Goal: Task Accomplishment & Management: Use online tool/utility

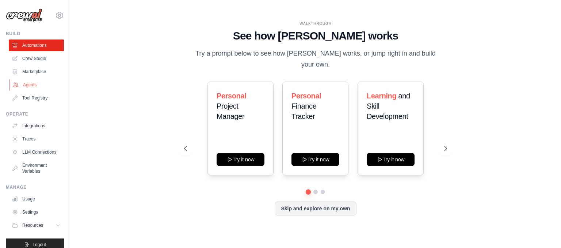
click at [32, 84] on link "Agents" at bounding box center [36, 85] width 55 height 12
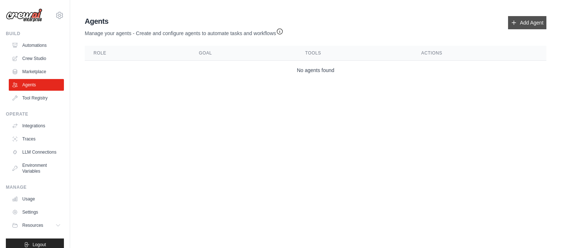
click at [526, 18] on link "Add Agent" at bounding box center [527, 22] width 38 height 13
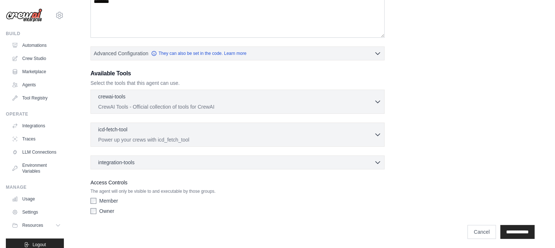
scroll to position [142, 0]
click at [375, 99] on icon "button" at bounding box center [377, 100] width 7 height 7
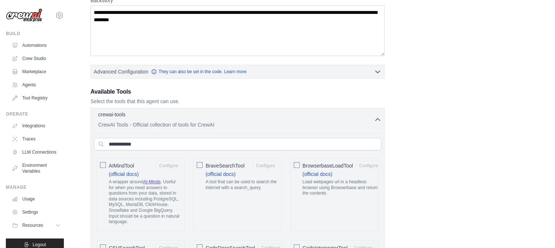
scroll to position [123, 0]
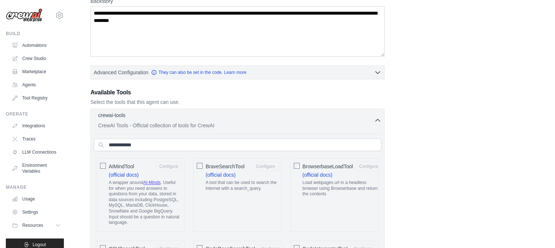
click at [378, 121] on icon "button" at bounding box center [377, 119] width 7 height 7
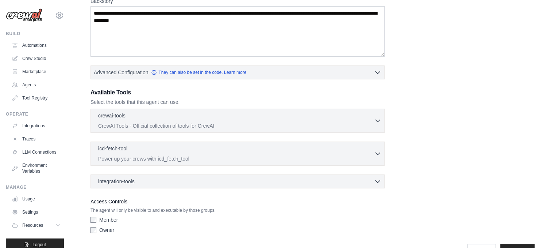
scroll to position [143, 0]
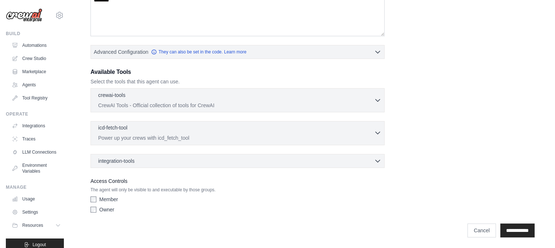
click at [380, 130] on icon "button" at bounding box center [377, 132] width 7 height 7
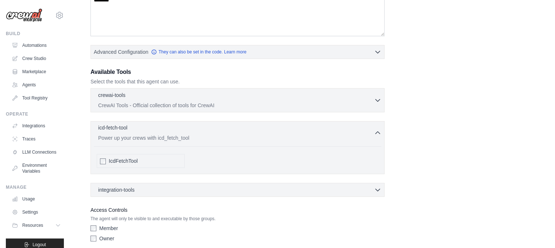
click at [377, 129] on icon "button" at bounding box center [377, 132] width 7 height 7
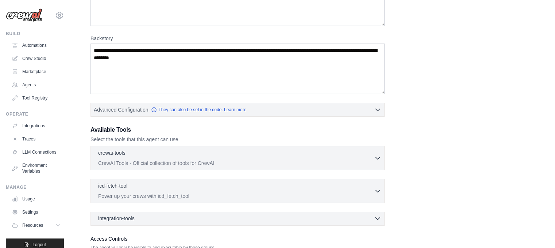
scroll to position [84, 0]
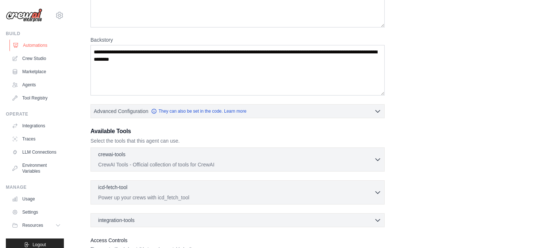
click at [43, 43] on link "Automations" at bounding box center [36, 45] width 55 height 12
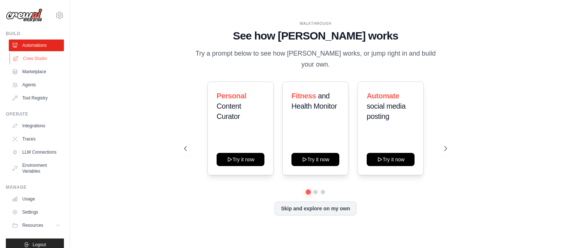
click at [36, 62] on link "Crew Studio" at bounding box center [36, 59] width 55 height 12
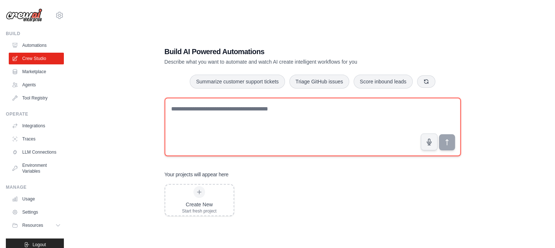
click at [216, 112] on textarea at bounding box center [313, 126] width 296 height 58
click at [216, 111] on textarea "*" at bounding box center [313, 126] width 296 height 58
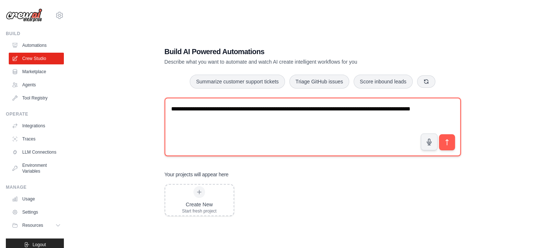
click at [391, 108] on textarea "**********" at bounding box center [313, 126] width 296 height 58
type textarea "**********"
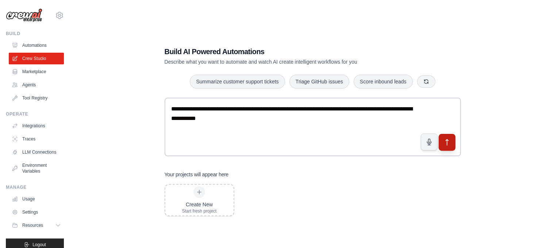
click at [450, 142] on icon "submit" at bounding box center [447, 142] width 8 height 8
click at [35, 9] on img at bounding box center [24, 15] width 37 height 14
click at [112, 102] on div "**********" at bounding box center [313, 131] width 462 height 248
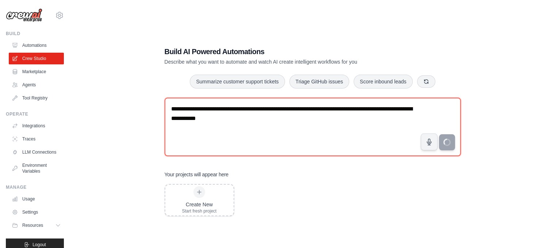
drag, startPoint x: 267, startPoint y: 122, endPoint x: 137, endPoint y: 105, distance: 130.7
click at [137, 105] on div "**********" at bounding box center [313, 131] width 462 height 248
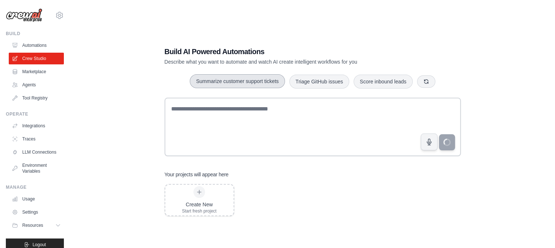
click at [242, 83] on button "Summarize customer support tickets" at bounding box center [237, 81] width 95 height 14
click at [426, 78] on icon "button" at bounding box center [426, 81] width 6 height 6
click at [39, 74] on link "Marketplace" at bounding box center [36, 72] width 55 height 12
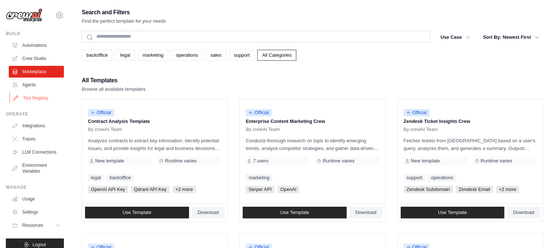
click at [40, 97] on link "Tool Registry" at bounding box center [36, 98] width 55 height 12
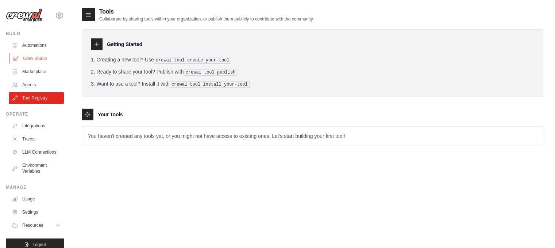
click at [33, 55] on link "Crew Studio" at bounding box center [36, 59] width 55 height 12
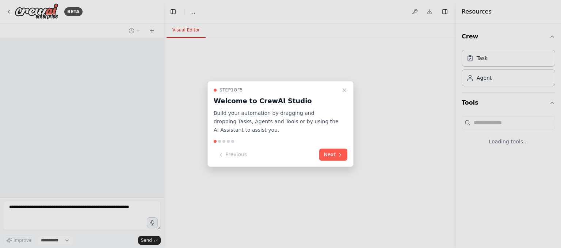
select select "****"
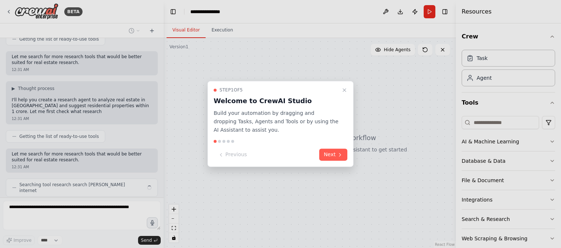
scroll to position [107, 0]
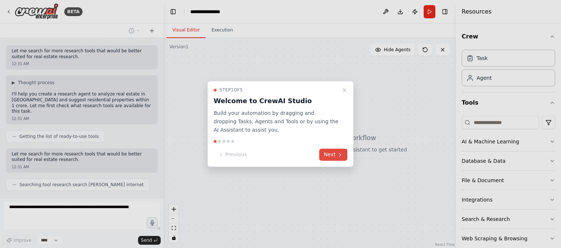
click at [338, 154] on icon at bounding box center [340, 154] width 6 height 6
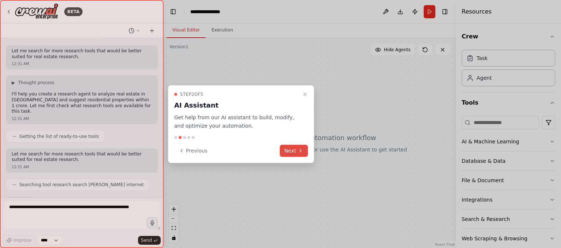
click at [295, 153] on button "Next" at bounding box center [294, 150] width 28 height 12
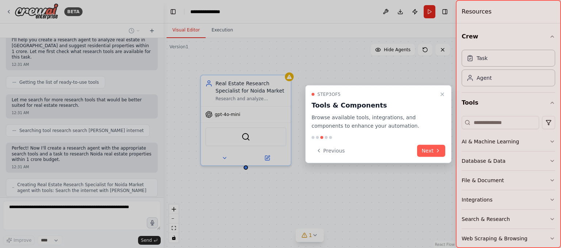
scroll to position [166, 0]
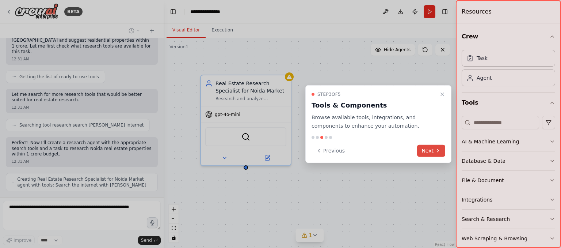
click at [432, 149] on button "Next" at bounding box center [431, 150] width 28 height 12
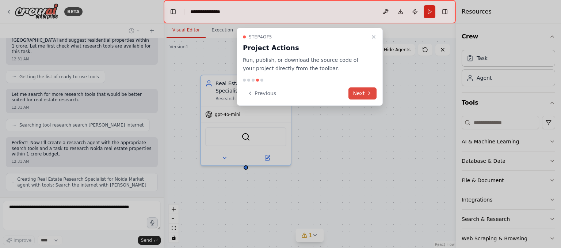
click at [364, 95] on button "Next" at bounding box center [362, 93] width 28 height 12
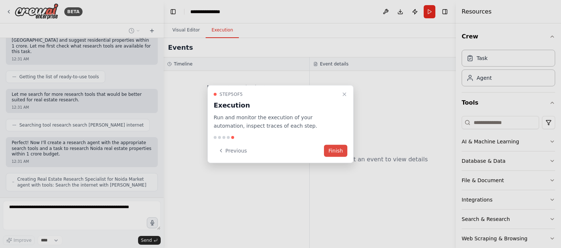
click at [338, 150] on button "Finish" at bounding box center [335, 150] width 23 height 12
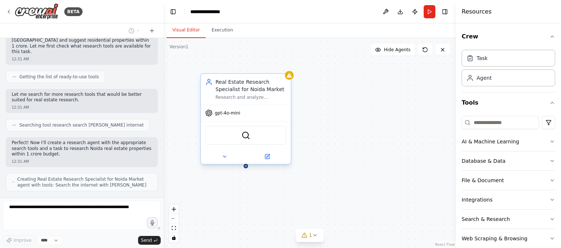
click at [248, 89] on div "Real Estate Research Specialist for Noida Market" at bounding box center [250, 85] width 71 height 15
click at [237, 114] on span "gpt-4o-mini" at bounding box center [228, 113] width 26 height 6
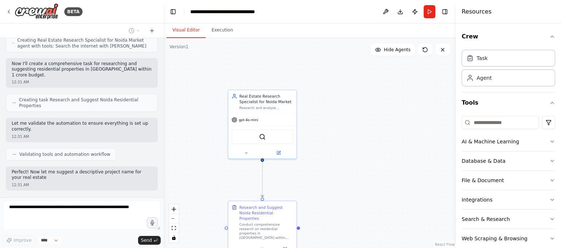
scroll to position [311, 0]
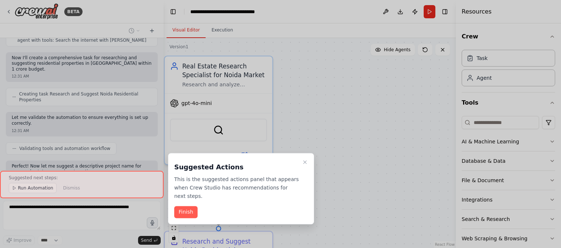
drag, startPoint x: 339, startPoint y: 136, endPoint x: 370, endPoint y: 114, distance: 38.0
click at [370, 114] on div at bounding box center [280, 124] width 561 height 248
click at [186, 206] on button "Finish" at bounding box center [185, 212] width 23 height 12
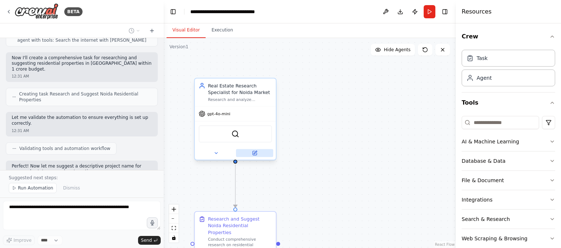
click at [257, 155] on button at bounding box center [254, 153] width 37 height 8
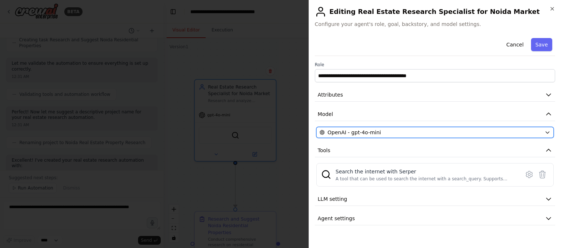
click at [547, 132] on icon "button" at bounding box center [547, 132] width 6 height 6
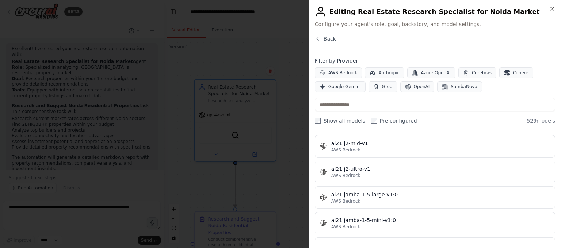
scroll to position [354, 0]
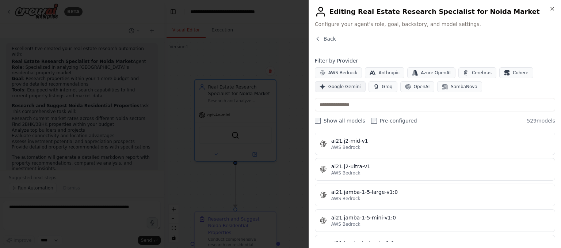
click at [346, 88] on span "Google Gemini" at bounding box center [344, 87] width 32 height 6
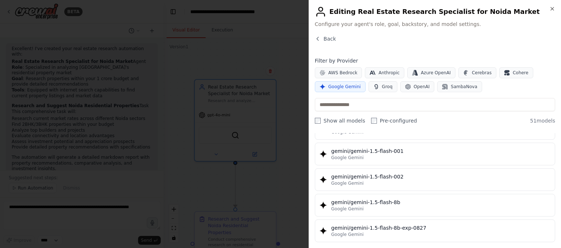
scroll to position [0, 0]
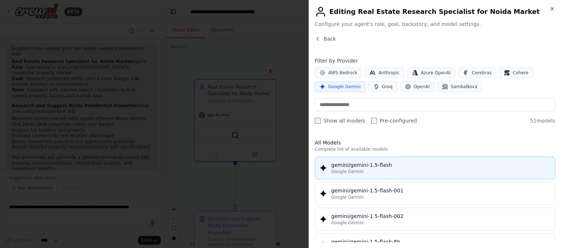
click at [387, 167] on div "gemini/gemini-1.5-flash" at bounding box center [440, 164] width 219 height 7
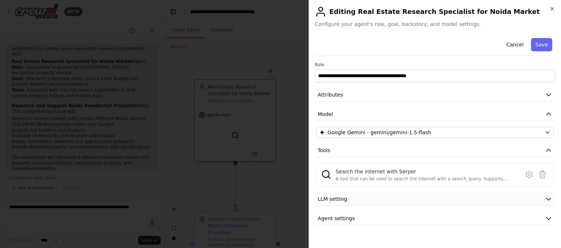
click at [421, 196] on button "LLM setting" at bounding box center [435, 199] width 240 height 14
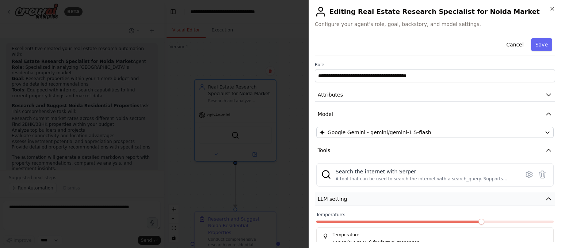
scroll to position [41, 0]
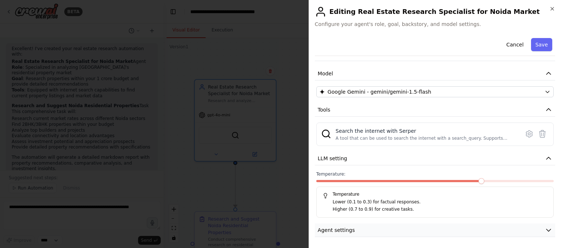
click at [410, 228] on button "Agent settings" at bounding box center [435, 230] width 240 height 14
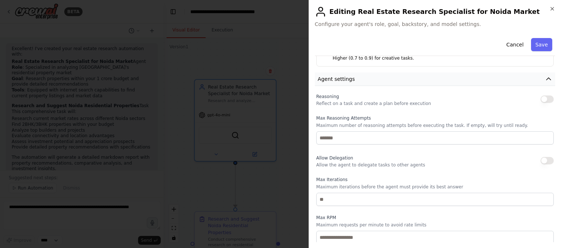
scroll to position [191, 0]
click at [537, 46] on button "Save" at bounding box center [541, 44] width 21 height 13
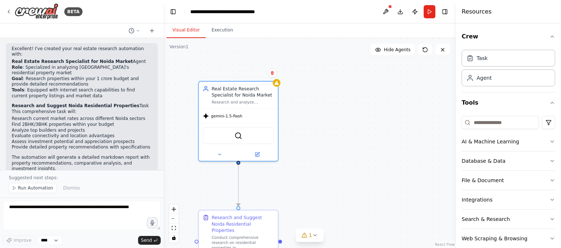
scroll to position [11, 0]
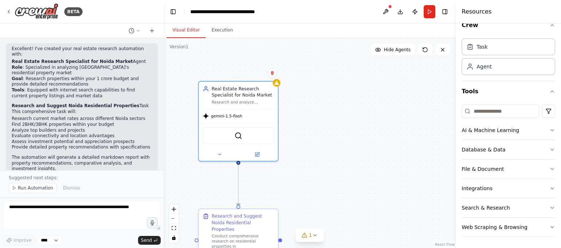
click at [238, 242] on div "Conduct comprehensive research on residential properties in Noida within {budge…" at bounding box center [242, 243] width 62 height 20
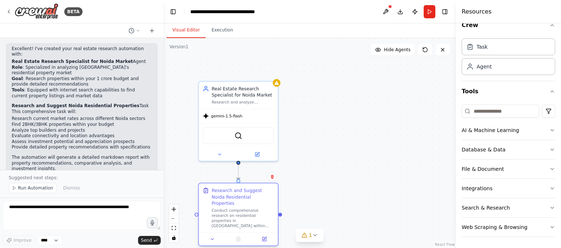
drag, startPoint x: 248, startPoint y: 214, endPoint x: 252, endPoint y: 183, distance: 30.5
click at [252, 183] on div "Research and Suggest Noida Residential Properties Conduct comprehensive researc…" at bounding box center [238, 207] width 79 height 49
click at [246, 217] on div "Conduct comprehensive research on residential properties in Noida within {budge…" at bounding box center [242, 217] width 62 height 20
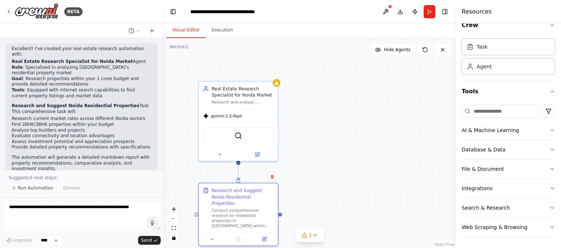
click at [270, 195] on div "Research and Suggest Noida Residential Properties" at bounding box center [242, 196] width 62 height 19
click at [247, 195] on div "Research and Suggest Noida Residential Properties" at bounding box center [242, 196] width 62 height 19
click at [324, 173] on div ".deletable-edge-delete-btn { width: 20px; height: 20px; border: 0px solid #ffff…" at bounding box center [310, 143] width 292 height 210
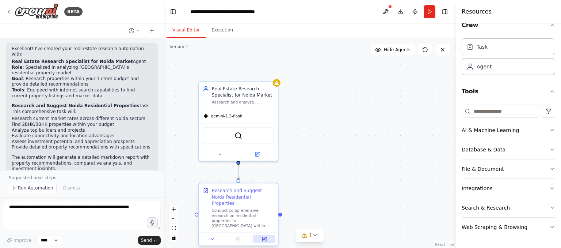
click at [266, 237] on icon at bounding box center [264, 238] width 3 height 3
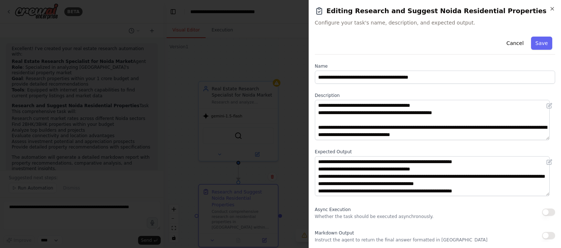
scroll to position [1, 0]
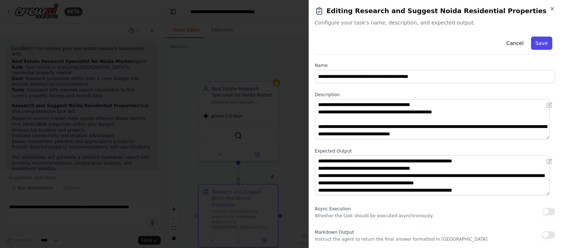
click at [540, 45] on button "Save" at bounding box center [541, 43] width 21 height 13
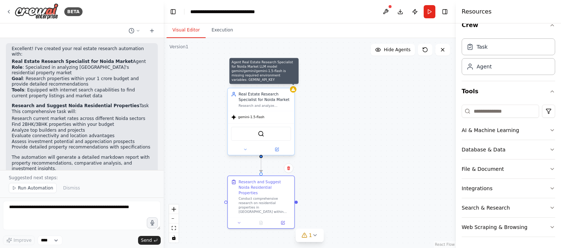
click at [294, 92] on div at bounding box center [293, 89] width 7 height 7
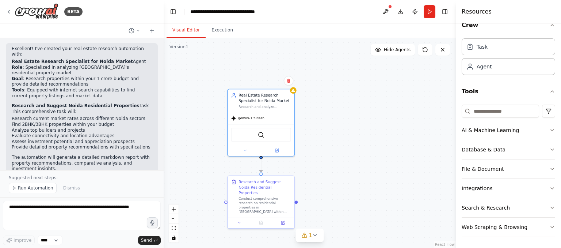
click at [336, 127] on div ".deletable-edge-delete-btn { width: 20px; height: 20px; border: 0px solid #ffff…" at bounding box center [310, 143] width 292 height 210
click at [245, 149] on icon at bounding box center [245, 149] width 2 height 1
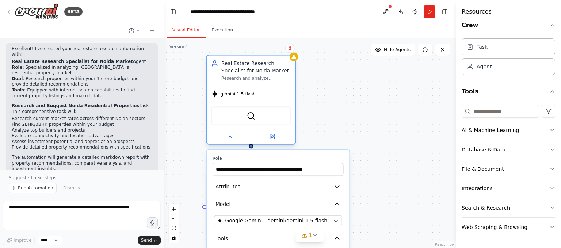
click at [274, 142] on div at bounding box center [251, 136] width 88 height 14
click at [274, 138] on icon at bounding box center [272, 136] width 4 height 4
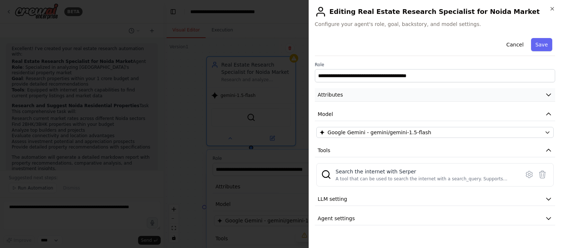
click at [548, 93] on icon "button" at bounding box center [548, 94] width 7 height 7
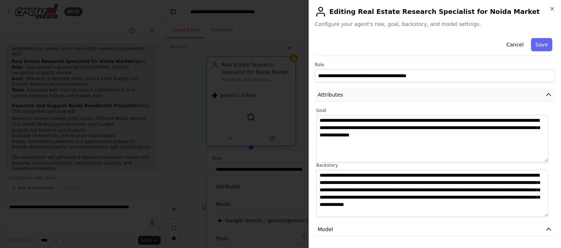
click at [548, 93] on button "Attributes" at bounding box center [435, 95] width 240 height 14
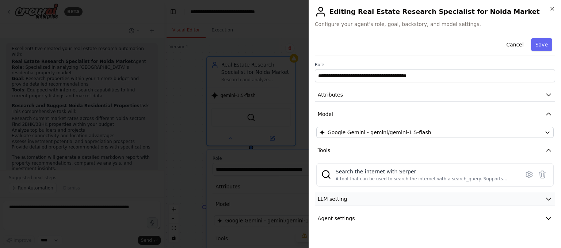
click at [547, 199] on icon "button" at bounding box center [548, 198] width 7 height 7
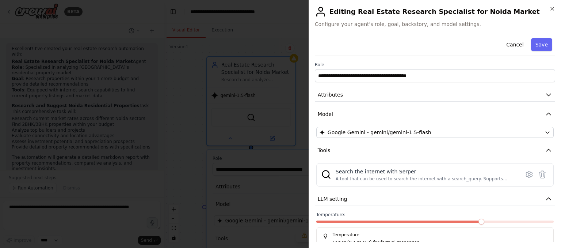
scroll to position [41, 0]
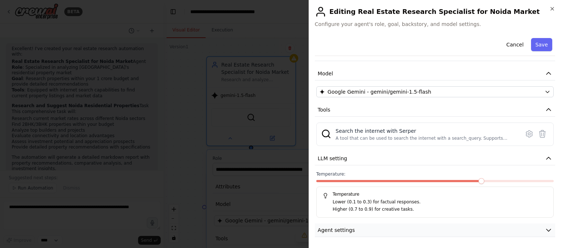
click at [545, 230] on icon "button" at bounding box center [548, 229] width 7 height 7
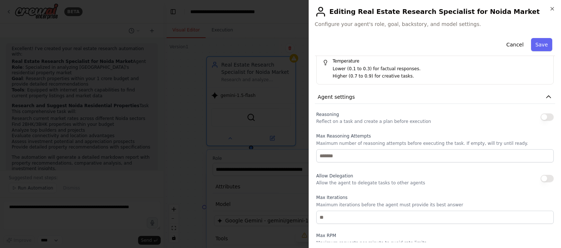
scroll to position [173, 0]
click at [512, 46] on button "Cancel" at bounding box center [515, 44] width 26 height 13
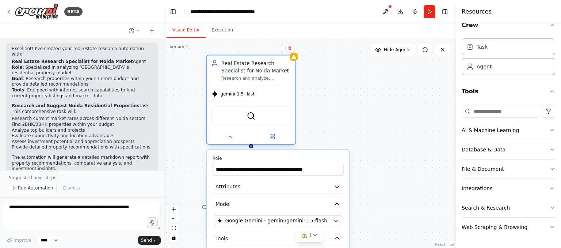
click at [296, 61] on div "Real Estate Research Specialist for Noida Market Research and analyze residenti…" at bounding box center [251, 100] width 90 height 90
click at [226, 32] on button "Execution" at bounding box center [222, 30] width 33 height 15
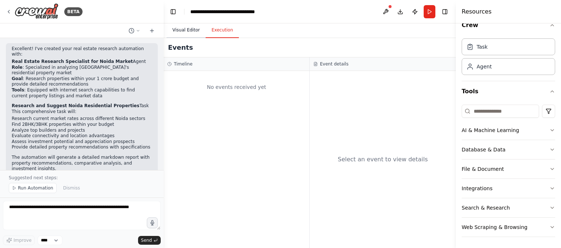
click at [185, 30] on button "Visual Editor" at bounding box center [185, 30] width 39 height 15
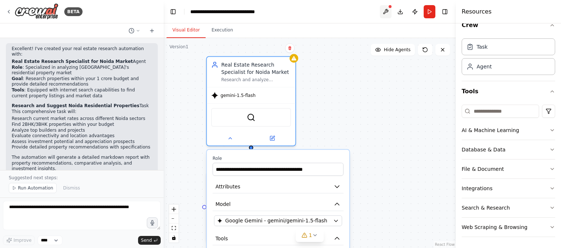
click at [387, 11] on button at bounding box center [386, 11] width 12 height 13
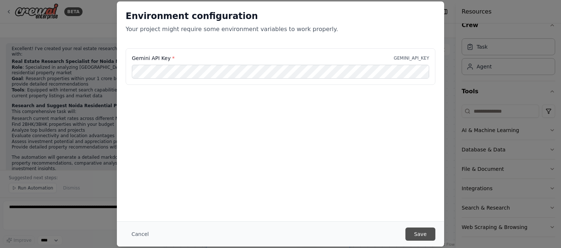
click at [419, 239] on button "Save" at bounding box center [420, 233] width 30 height 13
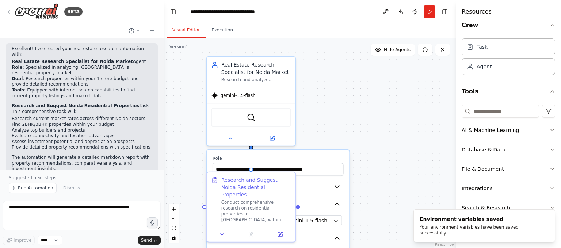
click at [367, 147] on div ".deletable-edge-delete-btn { width: 20px; height: 20px; border: 0px solid #ffff…" at bounding box center [310, 143] width 292 height 210
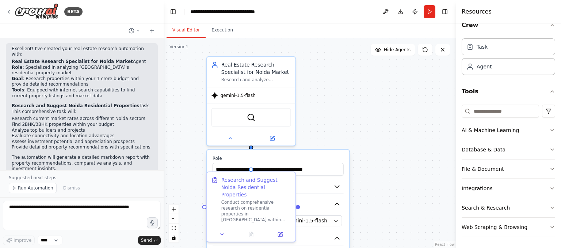
click at [369, 123] on div ".deletable-edge-delete-btn { width: 20px; height: 20px; border: 0px solid #ffff…" at bounding box center [310, 143] width 292 height 210
click at [430, 11] on button "Run" at bounding box center [429, 11] width 12 height 13
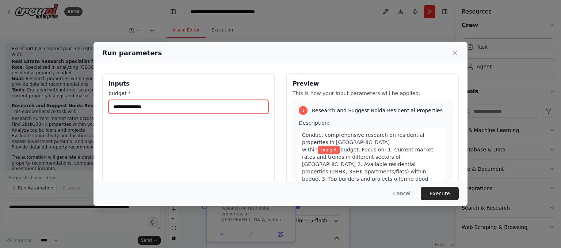
click at [168, 108] on input "budget *" at bounding box center [188, 107] width 160 height 14
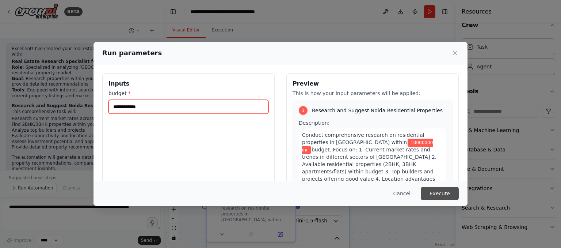
type input "**********"
click at [452, 194] on button "Execute" at bounding box center [440, 193] width 38 height 13
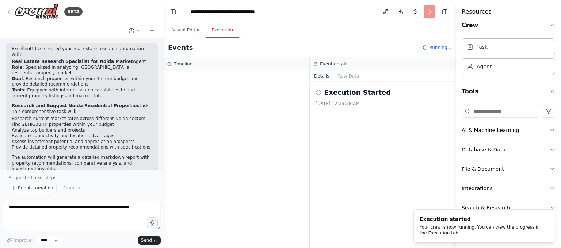
click at [227, 29] on button "Execution" at bounding box center [222, 30] width 33 height 15
click at [346, 73] on button "Raw Data" at bounding box center [349, 76] width 30 height 10
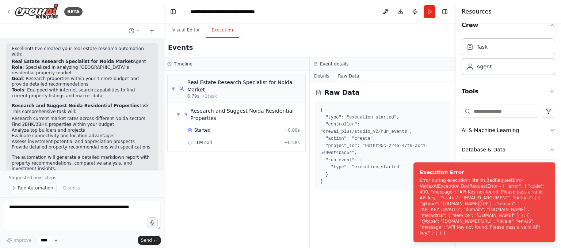
click at [319, 79] on button "Details" at bounding box center [322, 76] width 24 height 10
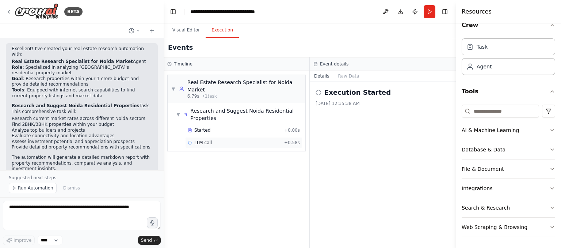
click at [269, 139] on div "LLM call + 0.58s" at bounding box center [244, 142] width 112 height 6
click at [321, 73] on button "Details" at bounding box center [322, 76] width 24 height 10
click at [348, 77] on button "Messages" at bounding box center [349, 76] width 30 height 10
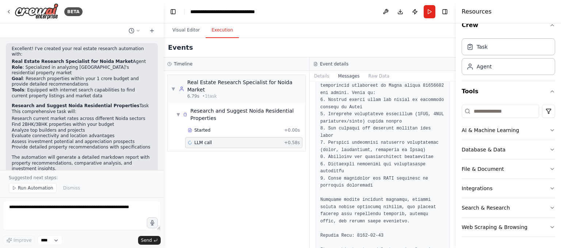
scroll to position [647, 0]
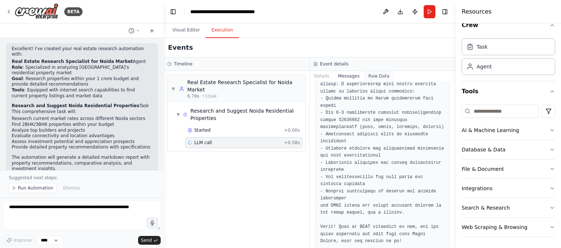
click at [376, 74] on button "Raw Data" at bounding box center [379, 76] width 30 height 10
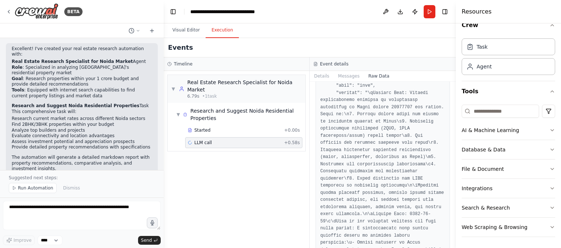
scroll to position [480, 0]
click at [275, 139] on div "LLM call + 0.58s" at bounding box center [244, 142] width 112 height 6
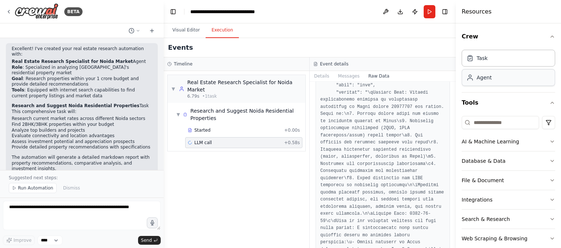
click at [493, 82] on div "Agent" at bounding box center [507, 77] width 93 height 17
click at [492, 81] on div "Agent" at bounding box center [507, 77] width 93 height 17
click at [478, 76] on div "Agent" at bounding box center [483, 77] width 15 height 7
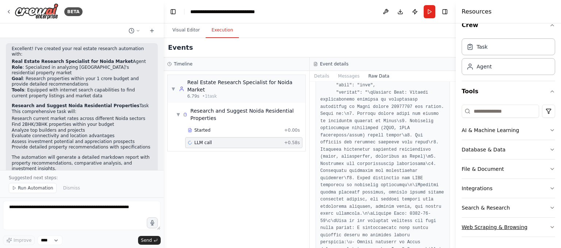
click at [549, 224] on icon "button" at bounding box center [552, 227] width 6 height 6
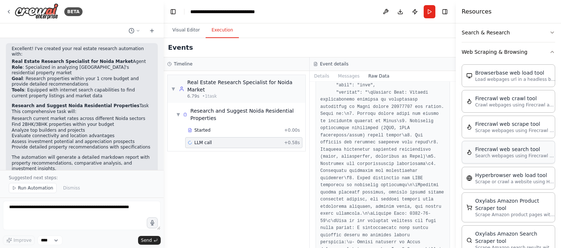
scroll to position [185, 0]
click at [249, 180] on div "▼ Real Estate Research Specialist for Noida Market 6.79s • 1 task ▼ Research an…" at bounding box center [237, 159] width 146 height 177
drag, startPoint x: 453, startPoint y: 116, endPoint x: 468, endPoint y: 205, distance: 90.4
click at [468, 205] on div "Resources Crew Task Agent Tools AI & Machine Learning Database & Data File & Do…" at bounding box center [508, 124] width 105 height 248
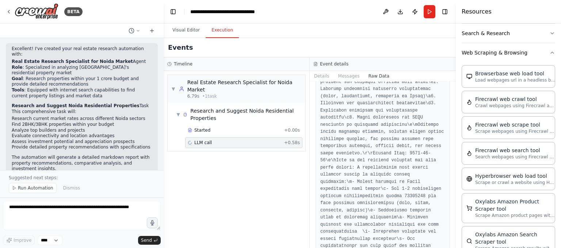
scroll to position [3008, 0]
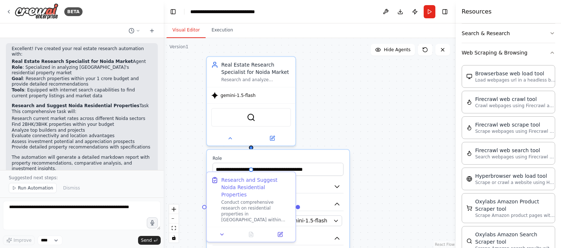
click at [196, 31] on button "Visual Editor" at bounding box center [185, 30] width 39 height 15
click at [223, 230] on icon at bounding box center [222, 233] width 6 height 6
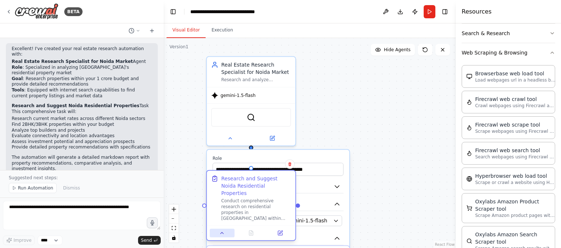
click at [223, 230] on icon at bounding box center [222, 233] width 6 height 6
click at [364, 154] on div ".deletable-edge-delete-btn { width: 20px; height: 20px; border: 0px solid #ffff…" at bounding box center [310, 143] width 292 height 210
click at [262, 176] on div "Research and Suggest Noida Residential Properties" at bounding box center [256, 185] width 70 height 22
click at [406, 87] on div ".deletable-edge-delete-btn { width: 20px; height: 20px; border: 0px solid #ffff…" at bounding box center [310, 143] width 292 height 210
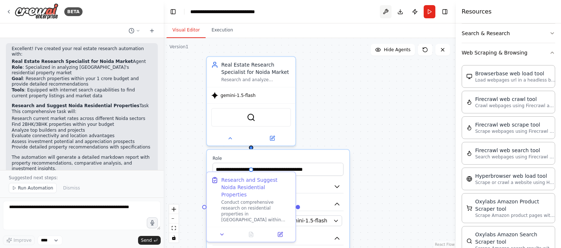
click at [385, 9] on button at bounding box center [386, 11] width 12 height 13
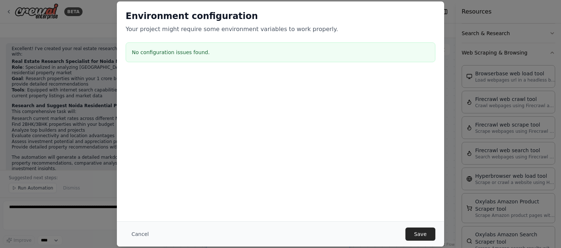
click at [207, 32] on p "Your project might require some environment variables to work properly." at bounding box center [281, 29] width 310 height 9
click at [422, 231] on button "Save" at bounding box center [420, 233] width 30 height 13
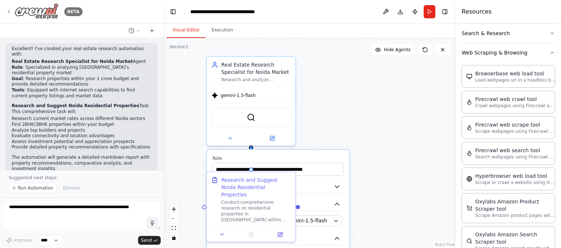
click at [35, 9] on img at bounding box center [37, 11] width 44 height 16
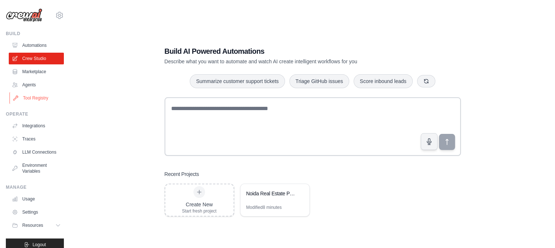
click at [38, 97] on link "Tool Registry" at bounding box center [36, 98] width 55 height 12
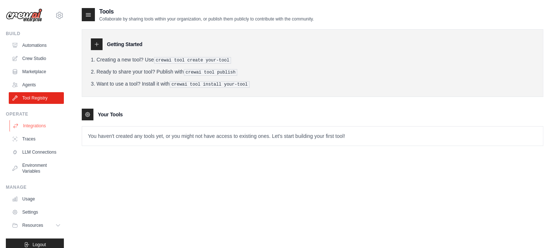
click at [41, 124] on link "Integrations" at bounding box center [36, 126] width 55 height 12
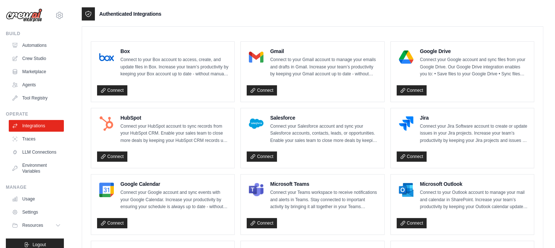
scroll to position [185, 0]
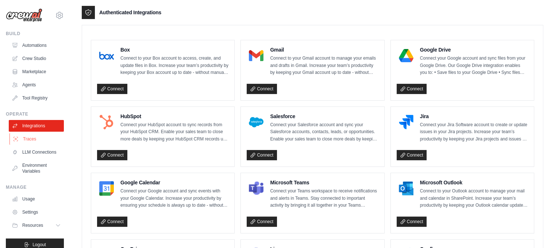
click at [39, 139] on link "Traces" at bounding box center [36, 139] width 55 height 12
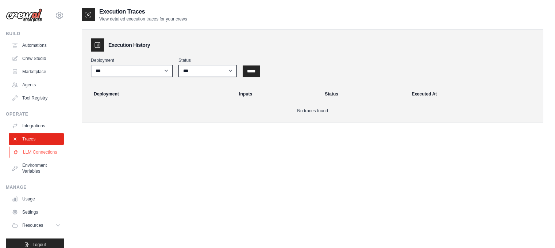
click at [35, 156] on link "LLM Connections" at bounding box center [36, 152] width 55 height 12
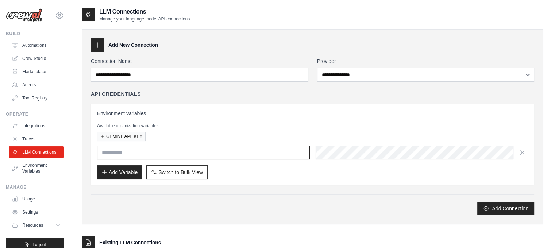
click at [123, 154] on input "text" at bounding box center [203, 152] width 213 height 14
click at [139, 152] on input "text" at bounding box center [203, 152] width 213 height 14
click at [176, 153] on input "text" at bounding box center [203, 152] width 213 height 14
click at [241, 157] on input "text" at bounding box center [203, 152] width 213 height 14
click at [34, 175] on link "Environment Variables" at bounding box center [36, 168] width 55 height 18
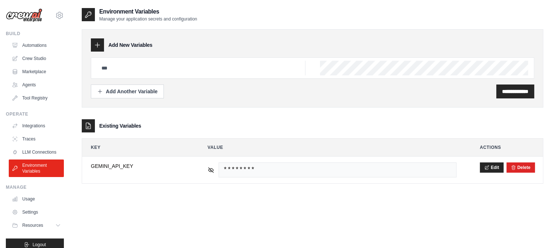
scroll to position [15, 0]
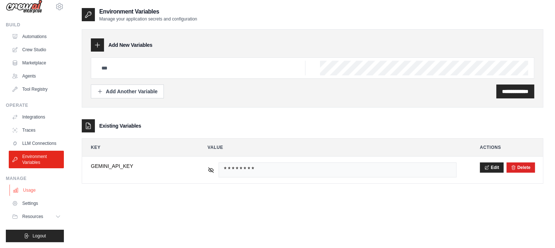
click at [31, 189] on link "Usage" at bounding box center [36, 190] width 55 height 12
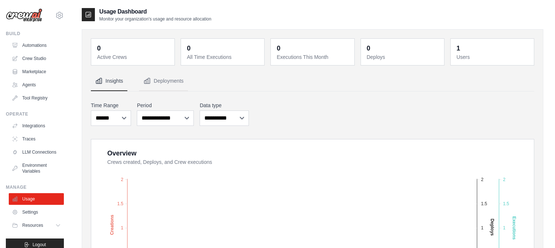
scroll to position [88, 0]
